Goal: Task Accomplishment & Management: Complete application form

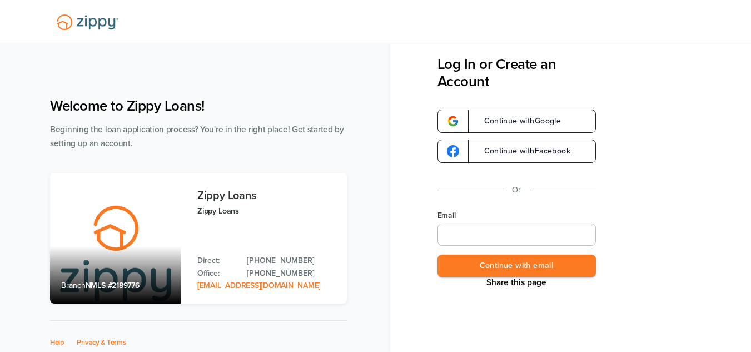
click at [555, 243] on input "Email" at bounding box center [516, 234] width 158 height 22
type input "**********"
click at [532, 263] on button "Continue with email" at bounding box center [516, 266] width 158 height 23
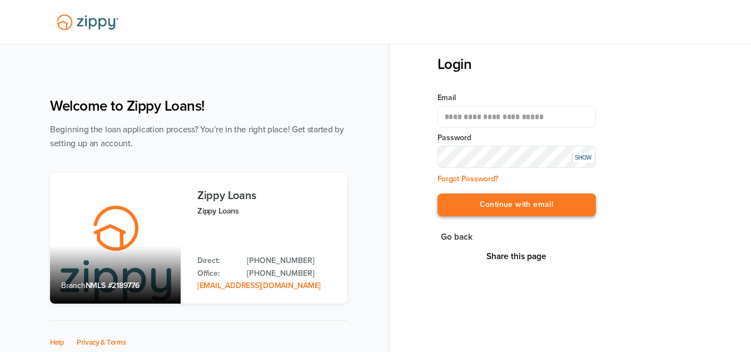
click at [521, 197] on button "Continue with email" at bounding box center [516, 204] width 158 height 23
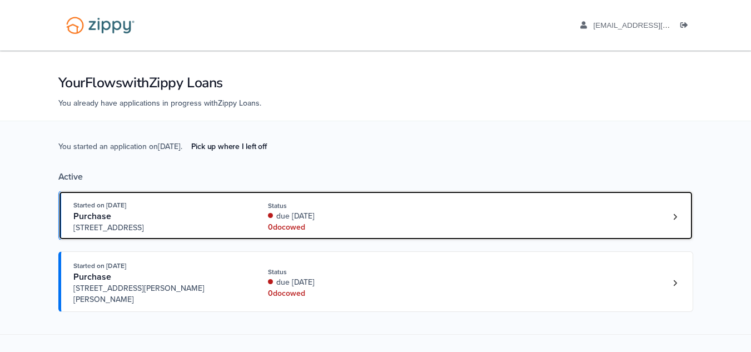
click at [521, 217] on div "Started on Sep. 2nd, 2025 Purchase 59477 Hardy Lane, New Haven, MI, 48048 Statu…" at bounding box center [370, 217] width 594 height 34
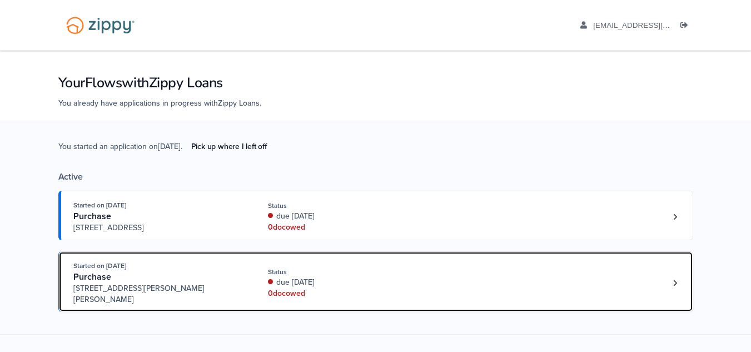
click at [446, 281] on div "Started on [DATE] Purchase [STREET_ADDRESS][PERSON_NAME] Status due [DATE] 0 do…" at bounding box center [370, 282] width 594 height 45
click at [500, 272] on div "Started on [DATE] Purchase [STREET_ADDRESS][PERSON_NAME] Status due [DATE] 0 do…" at bounding box center [370, 282] width 594 height 45
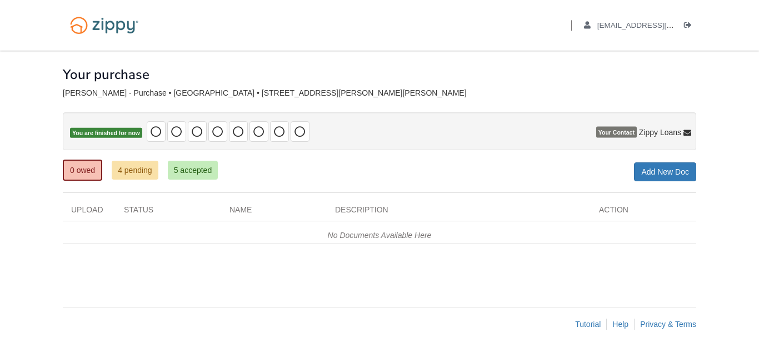
click at [500, 233] on div "No Documents Available Here" at bounding box center [380, 232] width 634 height 23
click at [136, 172] on link "4 pending" at bounding box center [135, 170] width 47 height 19
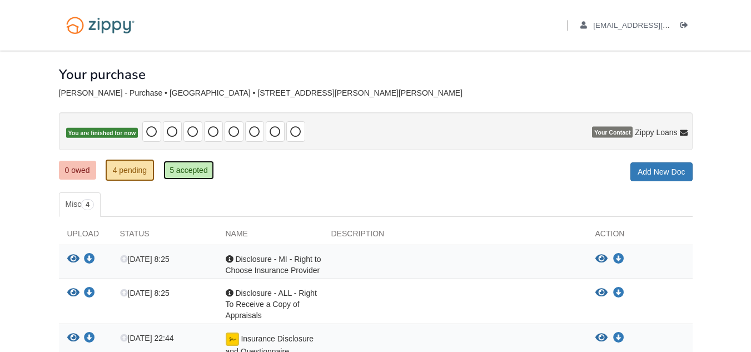
click at [194, 177] on link "5 accepted" at bounding box center [188, 170] width 51 height 19
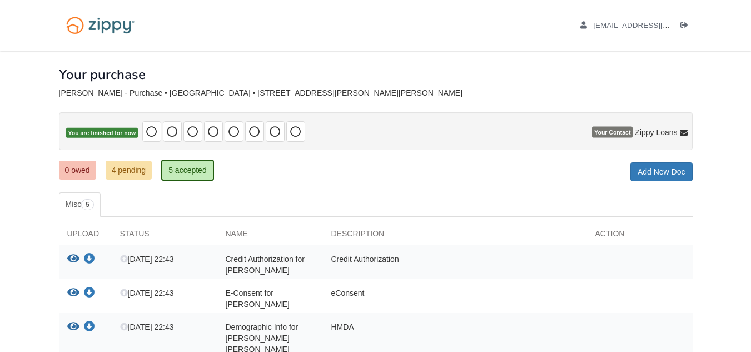
drag, startPoint x: 753, startPoint y: 179, endPoint x: 749, endPoint y: 81, distance: 97.9
click at [749, 81] on body "Back to My Flows [EMAIL_ADDRESS][DOMAIN_NAME] Logout ×" at bounding box center [375, 257] width 751 height 515
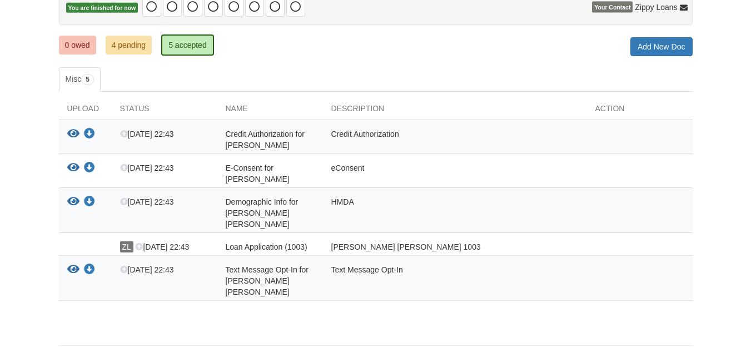
scroll to position [129, 0]
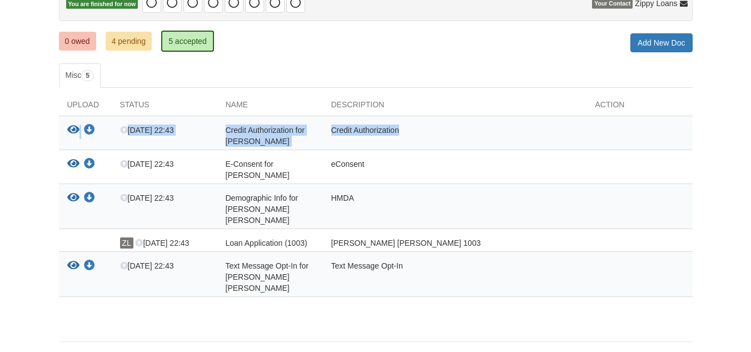
drag, startPoint x: 748, startPoint y: 171, endPoint x: 746, endPoint y: 132, distance: 39.5
click at [746, 132] on body "Back to My Flows [EMAIL_ADDRESS][DOMAIN_NAME] Logout ×" at bounding box center [375, 128] width 751 height 515
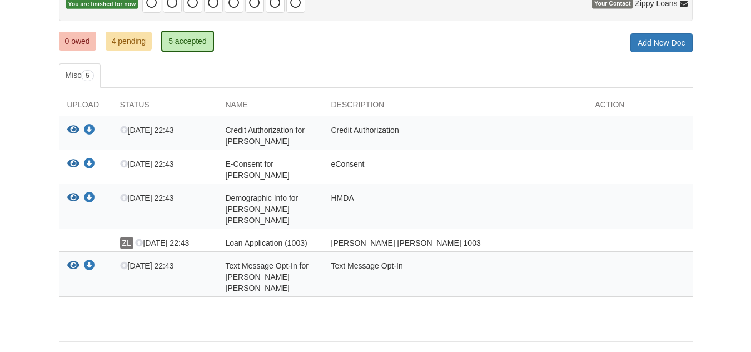
click at [696, 136] on div "× × × Pending Add Document Notice document will be included in the email sent t…" at bounding box center [376, 148] width 650 height 453
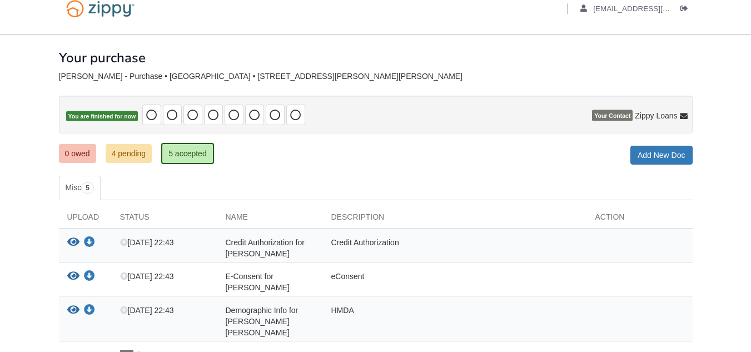
scroll to position [12, 0]
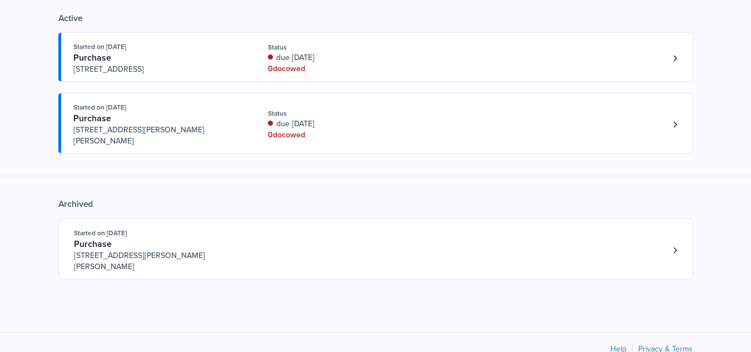
scroll to position [161, 0]
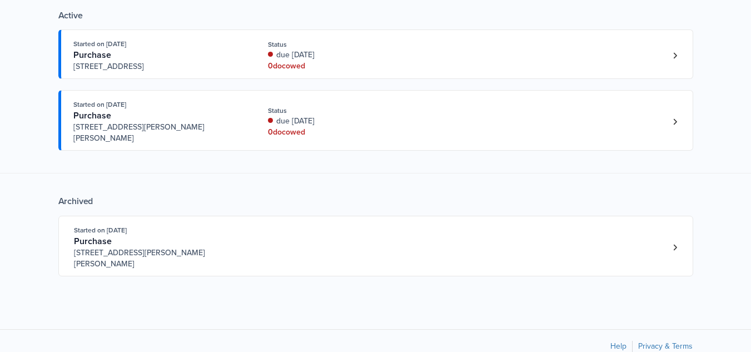
click at [553, 265] on div "You started an application on Sep. 1st . Pick up where I left off Active Starte…" at bounding box center [375, 133] width 635 height 347
click at [700, 241] on div "You started an application on Sep. 1st . Pick up where I left off Active Starte…" at bounding box center [375, 132] width 751 height 347
click at [674, 243] on icon "Loan number 4231268" at bounding box center [675, 247] width 4 height 8
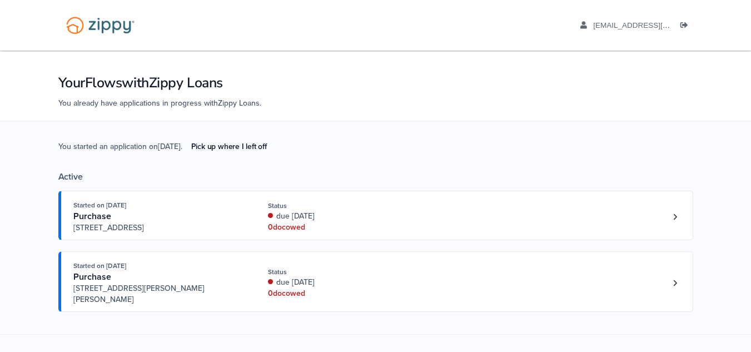
drag, startPoint x: 759, startPoint y: 272, endPoint x: 610, endPoint y: 330, distance: 160.0
click at [610, 330] on div "You started an application on [DATE] . Pick up where I left off Active Started …" at bounding box center [375, 294] width 635 height 347
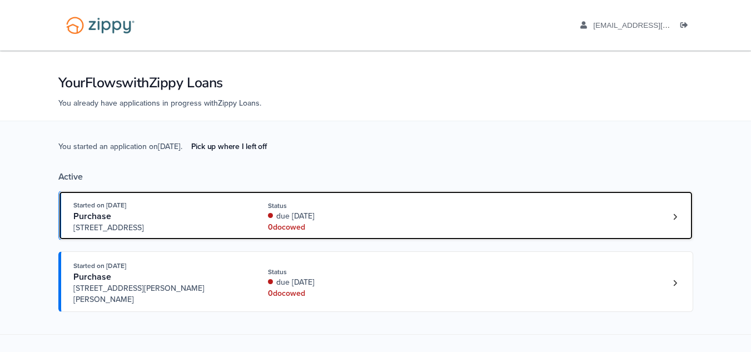
click at [504, 222] on div "Started on [DATE] Purchase [STREET_ADDRESS] Status due [DATE] 0 doc owed" at bounding box center [370, 217] width 594 height 34
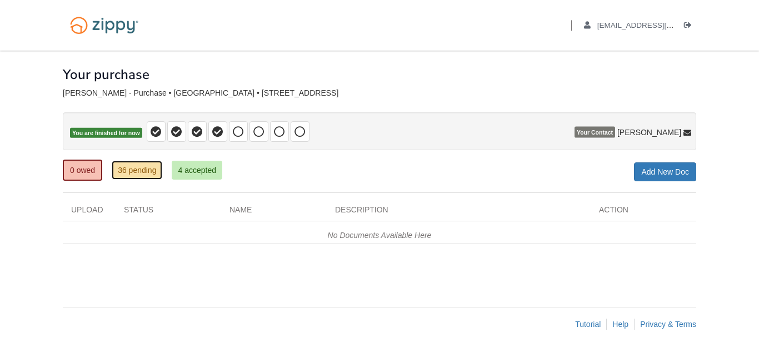
click at [156, 172] on link "36 pending" at bounding box center [137, 170] width 51 height 19
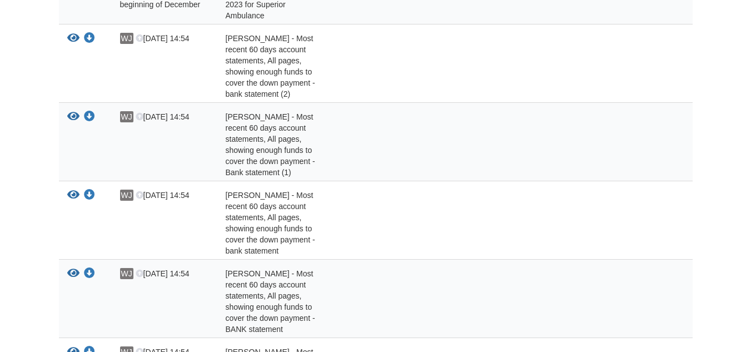
scroll to position [873, 0]
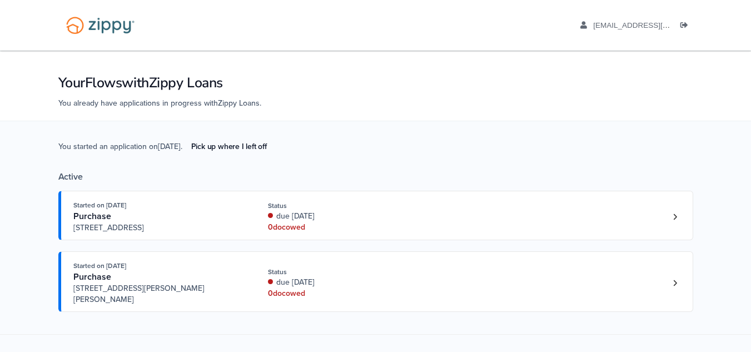
click at [351, 232] on div "0 doc owed" at bounding box center [342, 227] width 148 height 11
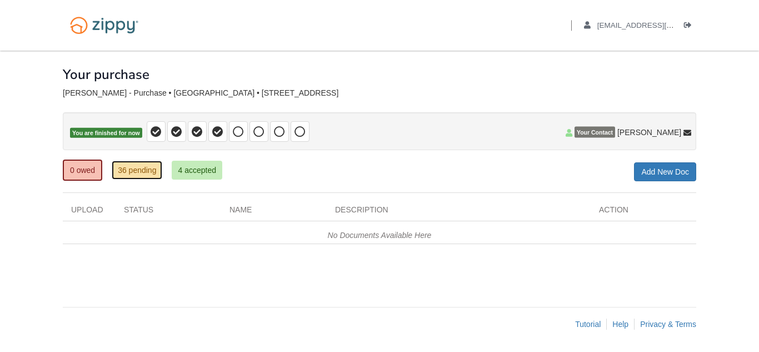
click at [142, 164] on link "36 pending" at bounding box center [137, 170] width 51 height 19
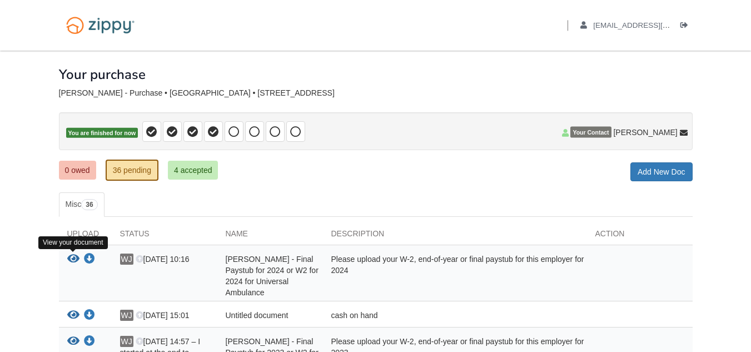
click at [72, 256] on icon "View William Jackson - Final Paystub for 2024 or W2 for 2024 for Universal Ambu…" at bounding box center [73, 258] width 12 height 11
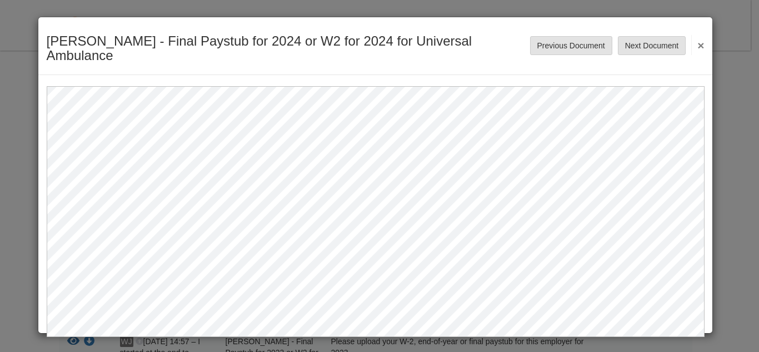
click at [701, 39] on button "×" at bounding box center [697, 45] width 13 height 20
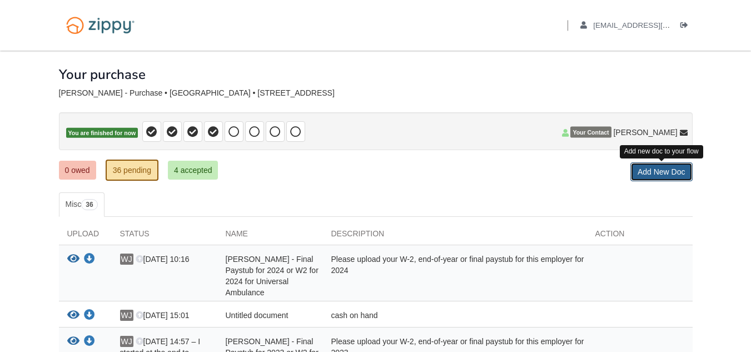
click at [657, 173] on link "Add New Doc" at bounding box center [661, 171] width 62 height 19
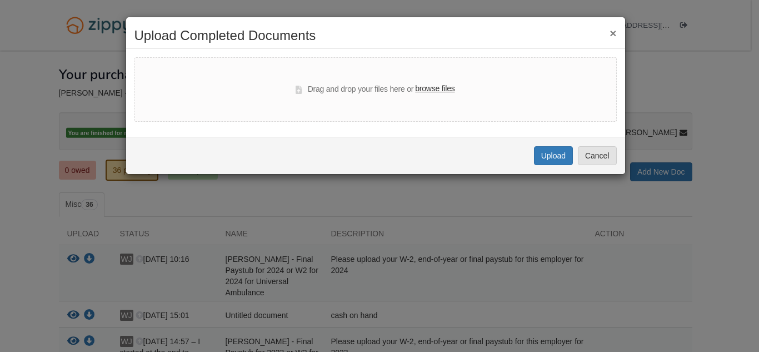
click at [444, 97] on div "Drag and drop your files here or browse files" at bounding box center [375, 89] width 482 height 64
click at [440, 87] on label "browse files" at bounding box center [434, 89] width 39 height 12
click at [0, 0] on input "browse files" at bounding box center [0, 0] width 0 height 0
select select "****"
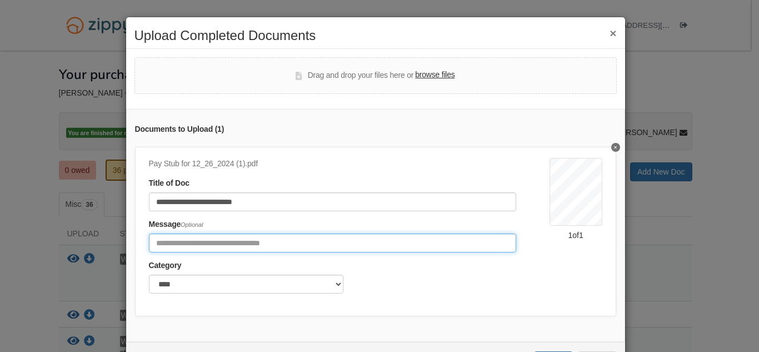
click at [335, 246] on input "Include any comments on this document" at bounding box center [332, 242] width 367 height 19
type input "**********"
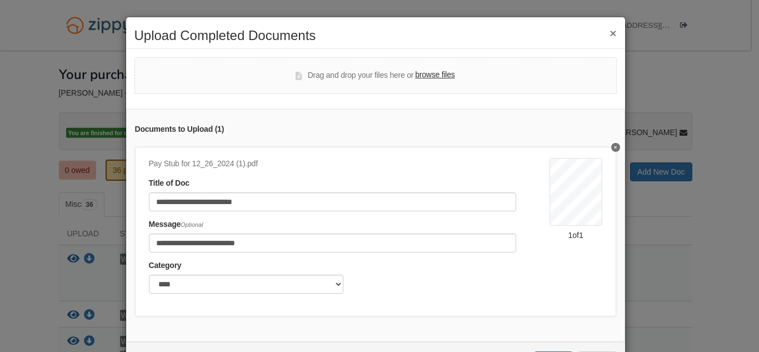
scroll to position [53, 0]
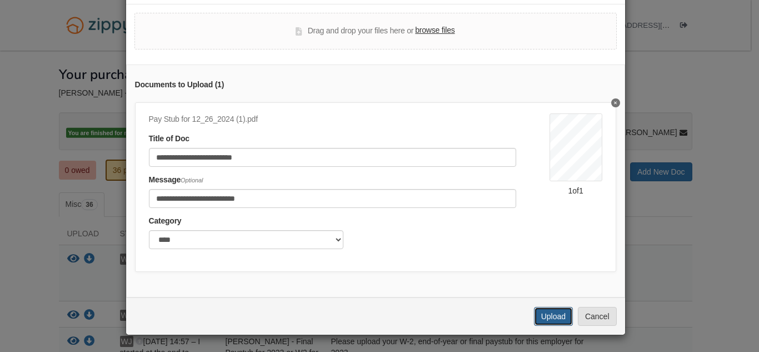
click at [551, 312] on button "Upload" at bounding box center [553, 316] width 39 height 19
